Goal: Task Accomplishment & Management: Manage account settings

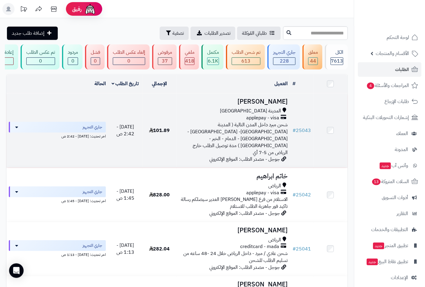
click at [269, 115] on span "المدينة [GEOGRAPHIC_DATA]" at bounding box center [250, 111] width 61 height 7
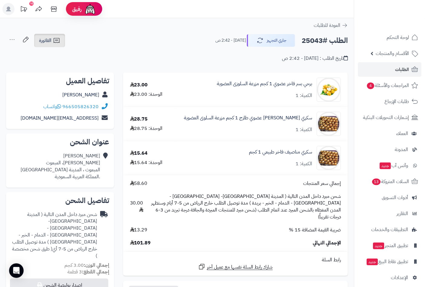
click at [57, 40] on icon at bounding box center [57, 40] width 6 height 5
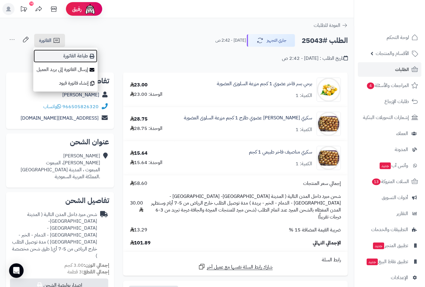
click at [82, 56] on link "طباعة الفاتورة" at bounding box center [65, 56] width 64 height 14
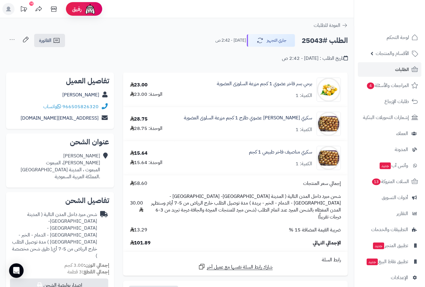
click at [392, 18] on div at bounding box center [389, 13] width 71 height 26
click at [47, 41] on span "الفاتورة" at bounding box center [45, 40] width 12 height 7
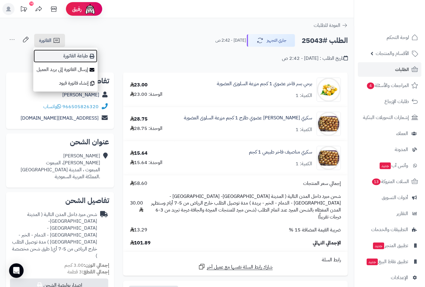
click at [74, 55] on link "طباعة الفاتورة" at bounding box center [65, 56] width 64 height 14
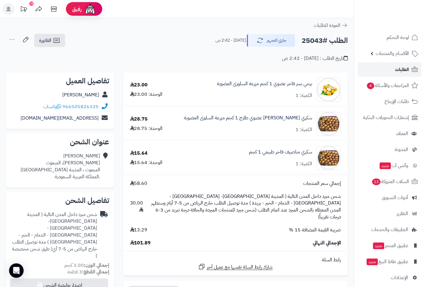
click at [400, 69] on span "الطلبات" at bounding box center [402, 69] width 14 height 8
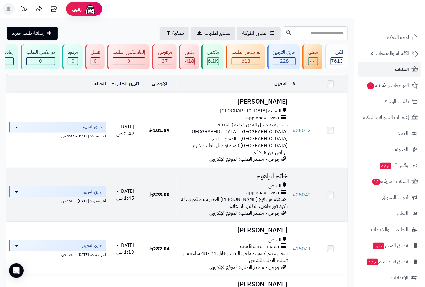
click at [270, 183] on span "الرياض" at bounding box center [274, 186] width 13 height 7
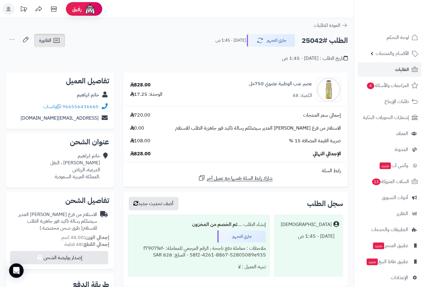
click at [50, 38] on span "الفاتورة" at bounding box center [45, 40] width 12 height 7
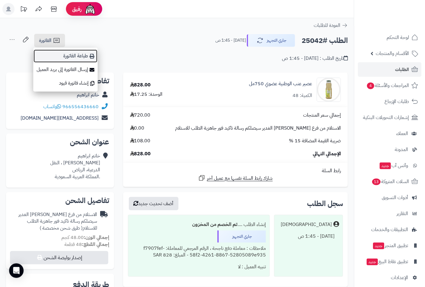
click at [76, 56] on link "طباعة الفاتورة" at bounding box center [65, 56] width 64 height 14
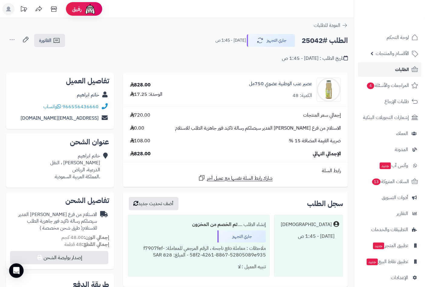
click at [388, 67] on link "الطلبات" at bounding box center [389, 69] width 63 height 15
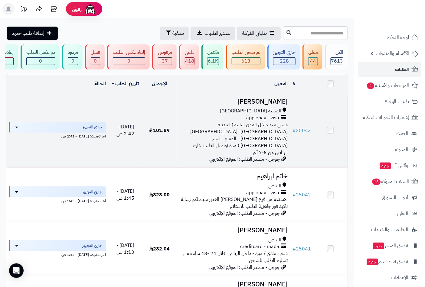
click at [276, 119] on span "applepay - visa" at bounding box center [262, 118] width 33 height 7
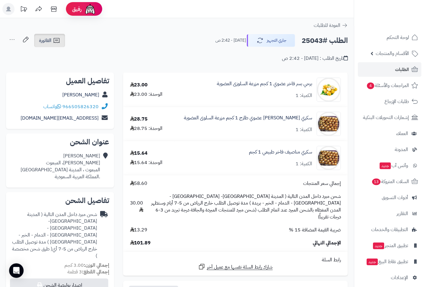
click at [55, 39] on icon at bounding box center [56, 40] width 7 height 7
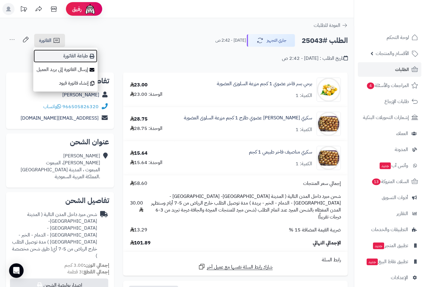
click at [80, 56] on link "طباعة الفاتورة" at bounding box center [65, 56] width 64 height 14
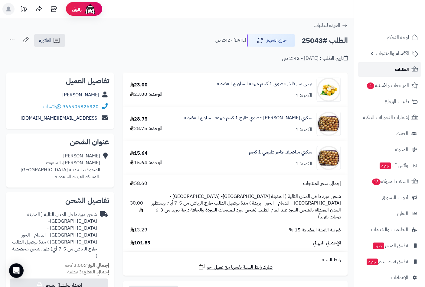
click at [394, 68] on link "الطلبات" at bounding box center [389, 69] width 63 height 15
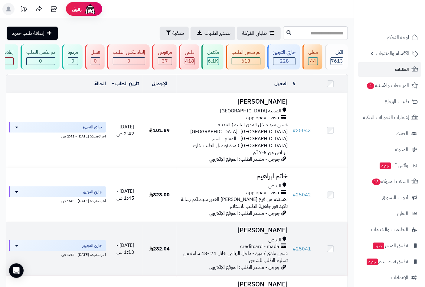
click at [274, 226] on td "Rehab [PERSON_NAME] creditcard - mada شحن عادي / مبرد - داخل الرياض خلال 24 -48…" at bounding box center [234, 249] width 114 height 54
click at [270, 226] on td "Rehab Ali الرياض creditcard - mada شحن عادي / مبرد - داخل الرياض خلال 24 -48 سا…" at bounding box center [234, 249] width 114 height 54
click at [269, 237] on span "الرياض" at bounding box center [274, 240] width 13 height 7
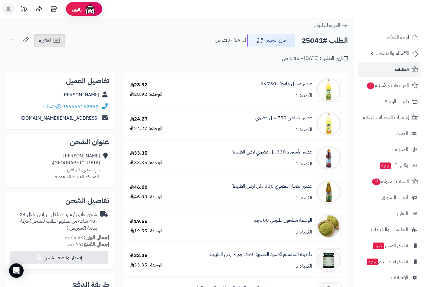
click at [50, 43] on span "الفاتورة" at bounding box center [45, 40] width 12 height 7
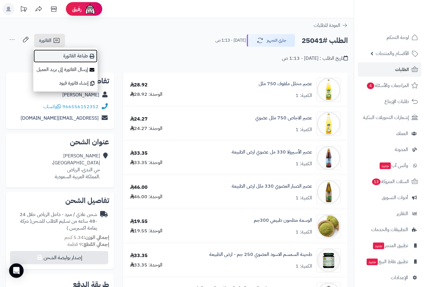
click at [76, 57] on link "طباعة الفاتورة" at bounding box center [65, 56] width 64 height 14
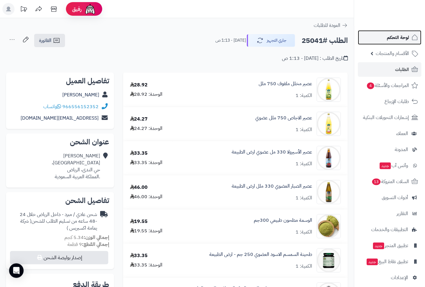
click at [394, 34] on span "لوحة التحكم" at bounding box center [398, 37] width 22 height 8
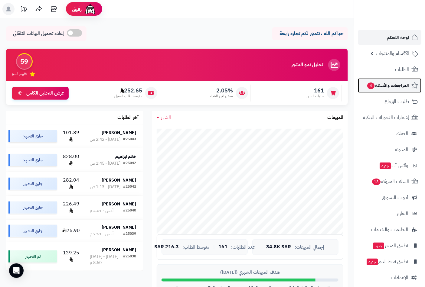
click at [399, 82] on span "المراجعات والأسئلة 4" at bounding box center [387, 85] width 42 height 8
